Goal: Task Accomplishment & Management: Use online tool/utility

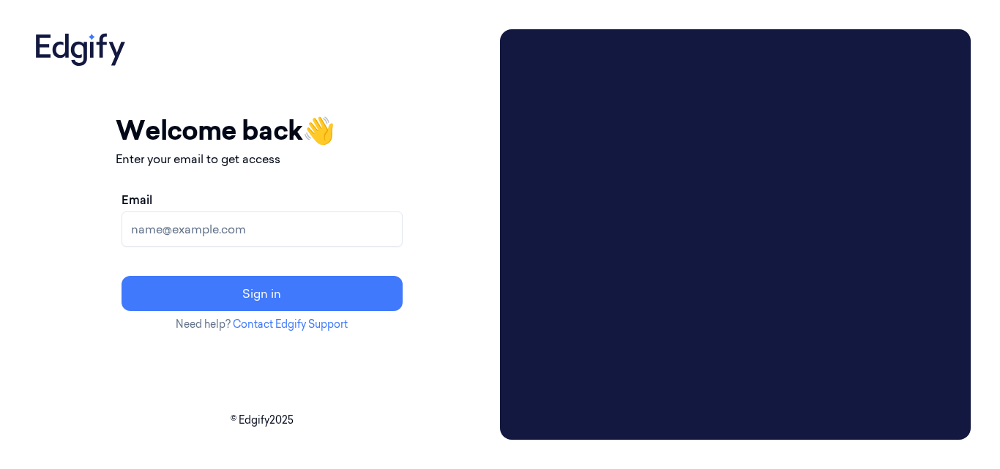
click at [253, 232] on input "Email" at bounding box center [262, 229] width 281 height 35
paste input "taticherla.rabbani@indivillage.co"
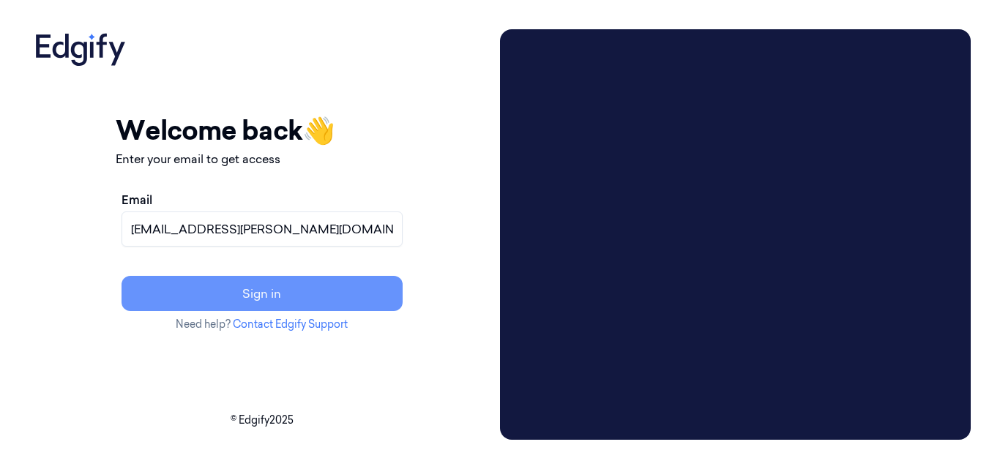
type input "taticherla.rabbani@indivillage.co"
click at [316, 289] on button "Sign in" at bounding box center [262, 293] width 281 height 35
